Goal: Complete application form

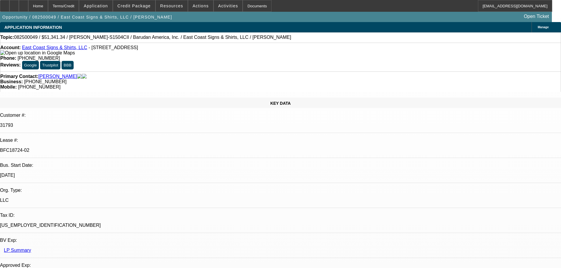
select select "0"
select select "2"
select select "0"
select select "6"
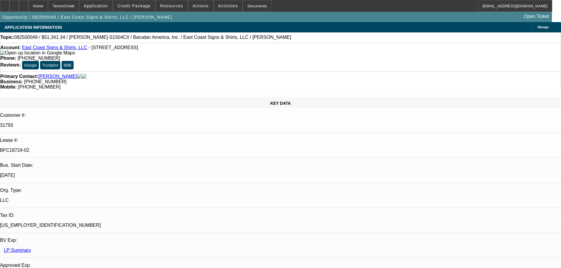
select select "0"
select select "2"
select select "0.1"
select select "4"
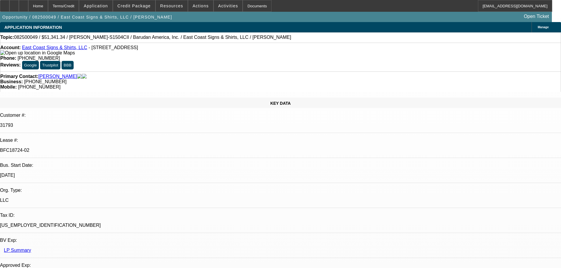
select select "0"
select select "2"
select select "0.1"
select select "4"
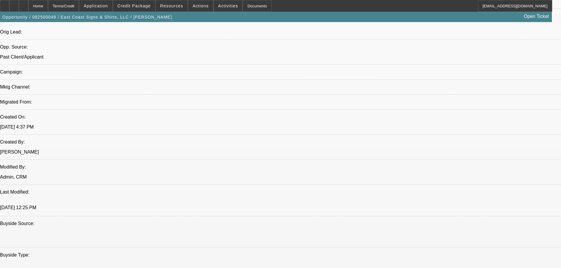
scroll to position [147, 0]
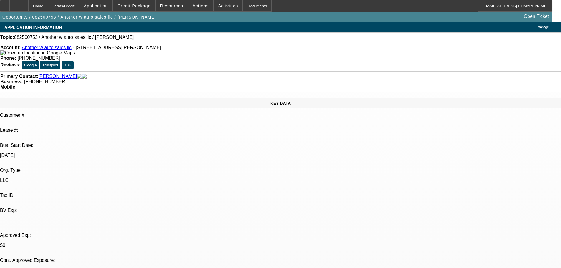
select select "0"
select select "2"
select select "0.1"
select select "4"
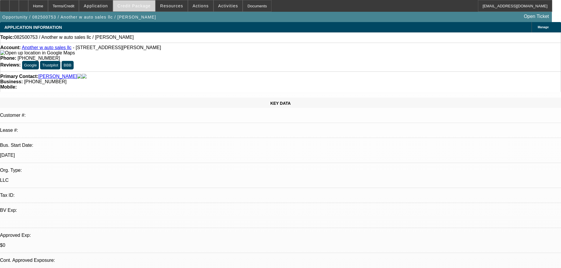
click at [150, 4] on span "Credit Package" at bounding box center [133, 6] width 33 height 5
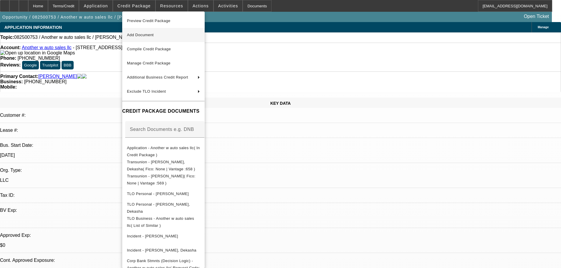
click at [139, 37] on span "Add Document" at bounding box center [140, 35] width 27 height 4
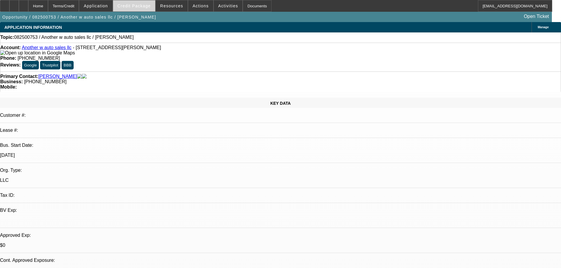
click at [148, 7] on span "Credit Package" at bounding box center [133, 6] width 33 height 5
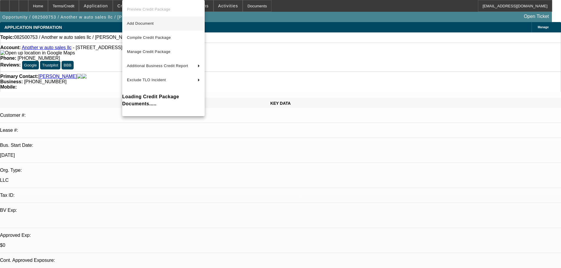
click at [153, 26] on span "Add Document" at bounding box center [163, 23] width 73 height 7
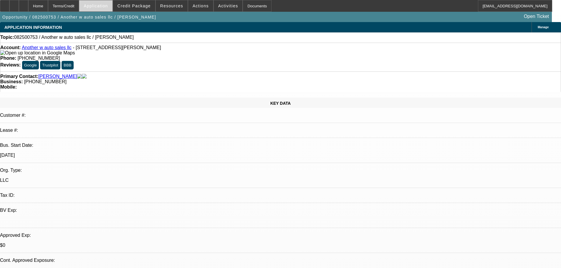
click at [103, 8] on span "Application" at bounding box center [96, 6] width 24 height 5
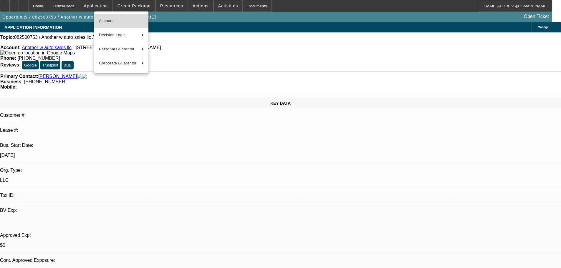
click at [108, 27] on button "Account" at bounding box center [121, 21] width 54 height 14
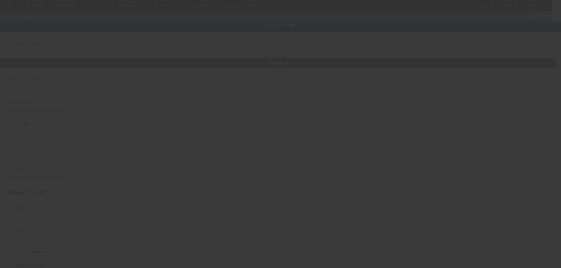
type input "Another w auto sales llc"
type input "[STREET_ADDRESS][PERSON_NAME]"
type input "70560"
type input "New Iberia"
type input "[PHONE_NUMBER]"
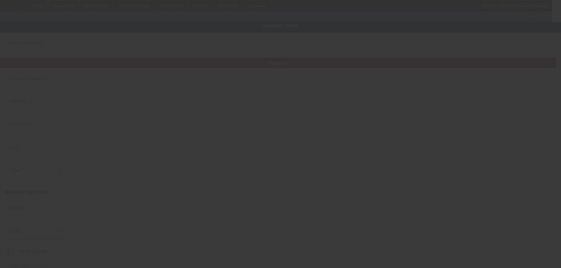
type input "[EMAIL_ADDRESS][DOMAIN_NAME]"
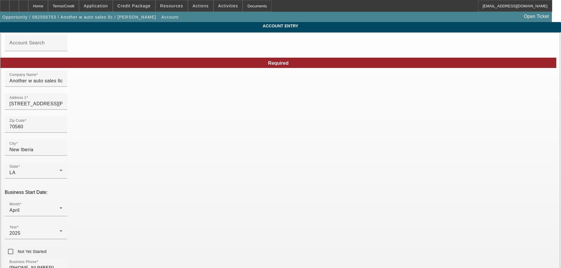
type input "[DATE]"
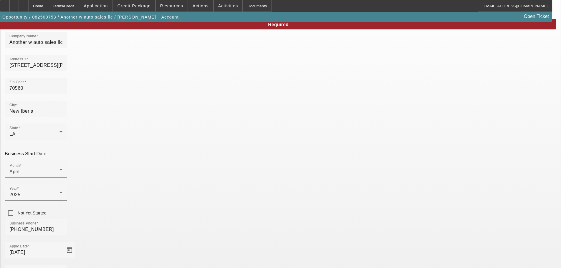
scroll to position [79, 0]
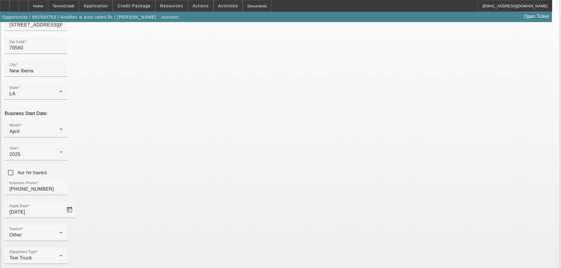
type input "994576649"
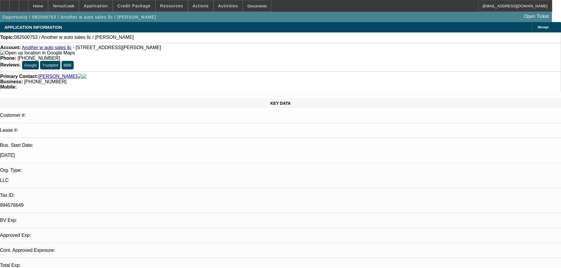
select select "0"
select select "2"
select select "0.1"
select select "4"
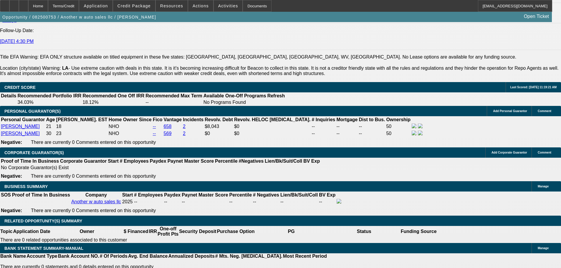
scroll to position [883, 0]
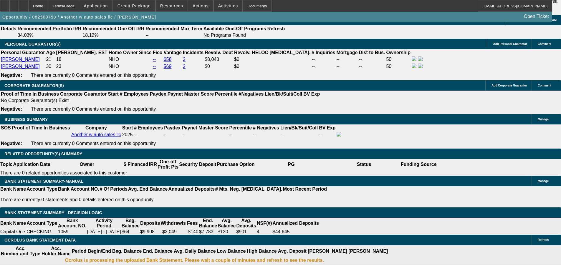
select select "0.15"
type input "$6,000.00"
type input "UNKNOWN"
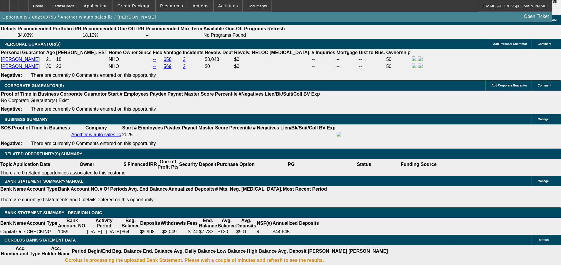
type input "48"
type input "19"
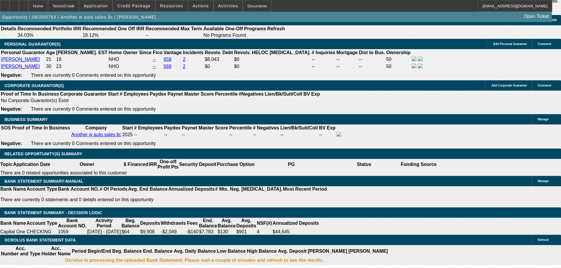
type input "$1,445.78"
type input "$722.89"
type input "$2,033.20"
type input "$1,016.60"
type input "19"
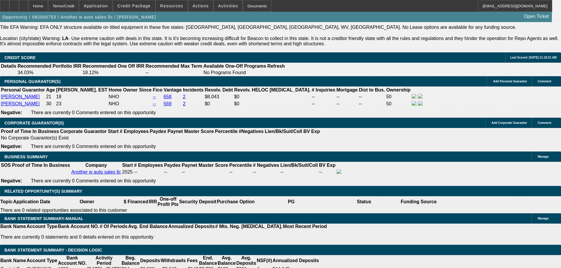
scroll to position [795, 0]
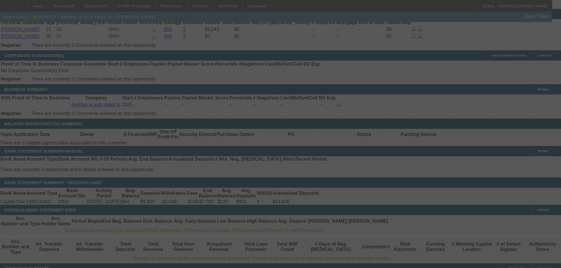
scroll to position [971, 0]
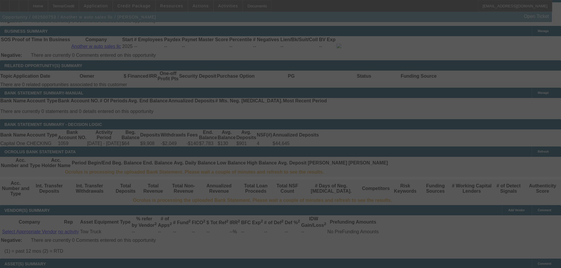
select select "0.15"
select select "2"
select select "0.1"
select select "4"
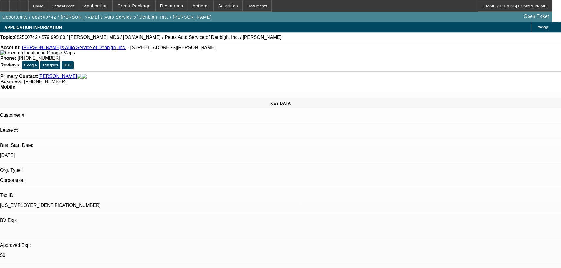
select select "0"
select select "3"
select select "0.1"
select select "4"
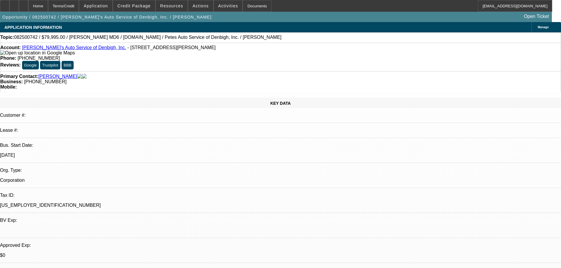
select select "0"
select select "3"
select select "0.1"
select select "4"
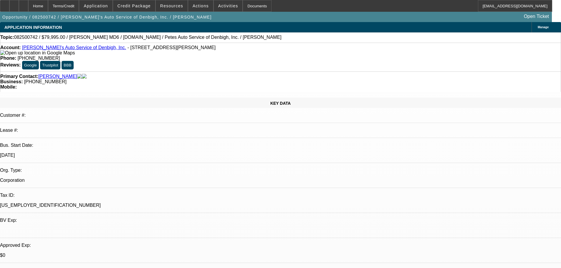
select select "0"
select select "3"
select select "0.1"
select select "4"
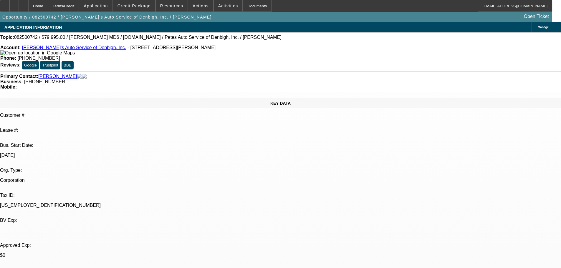
select select "0"
select select "3"
select select "0.2"
select select "17"
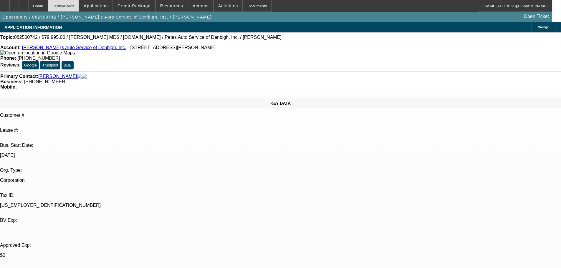
scroll to position [771, 0]
